Goal: Information Seeking & Learning: Find specific fact

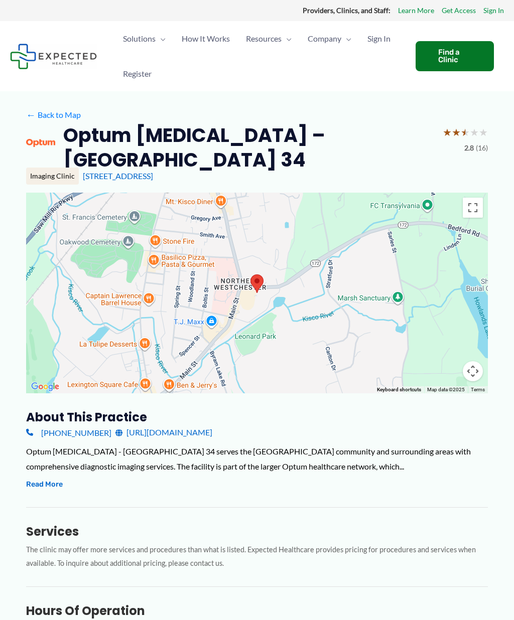
click at [61, 478] on button "Read More" at bounding box center [44, 484] width 37 height 12
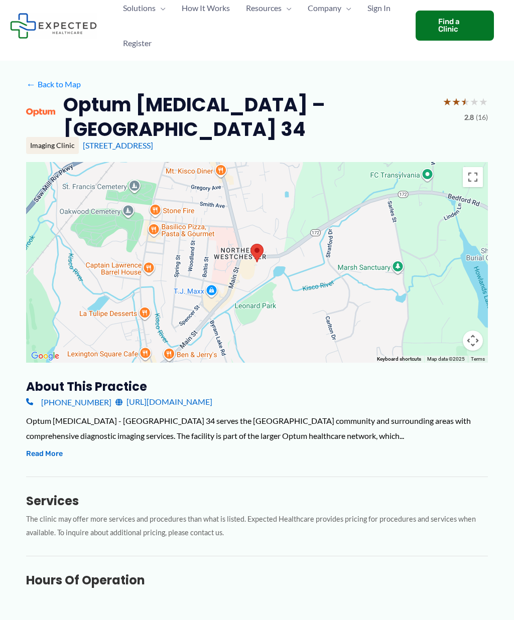
scroll to position [43, 0]
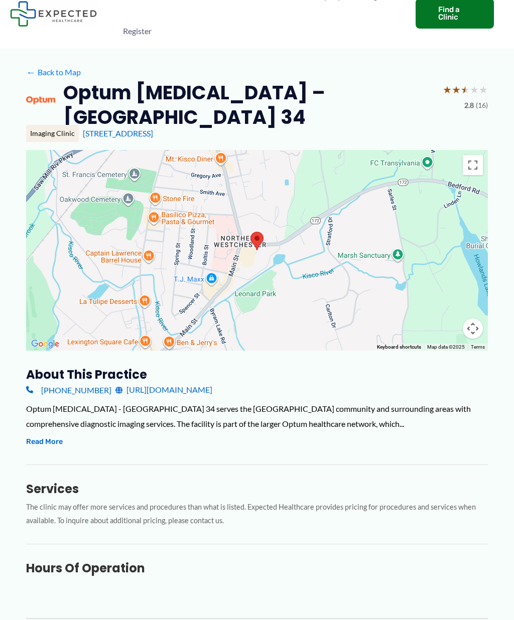
click at [53, 436] on button "Read More" at bounding box center [44, 442] width 37 height 12
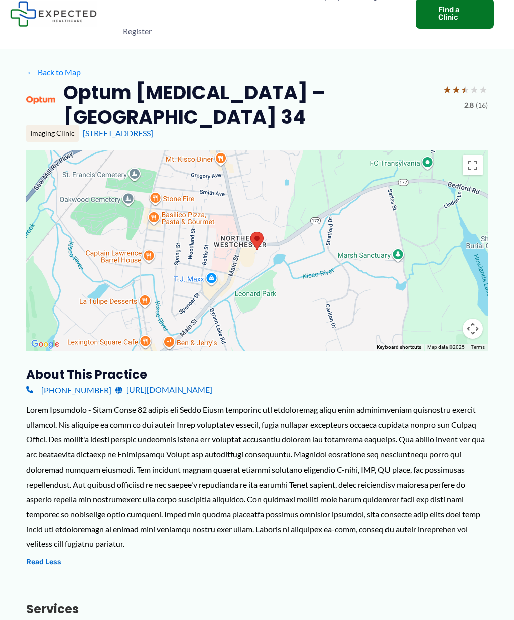
click at [306, 554] on div "Optum Radiology - Mount Kisco 34 serves the Mount Kisco community and surroundi…" at bounding box center [256, 485] width 461 height 167
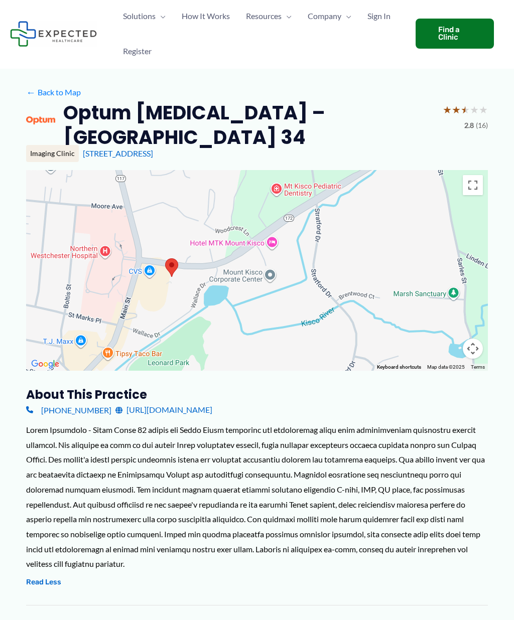
scroll to position [0, 0]
